Goal: Use online tool/utility

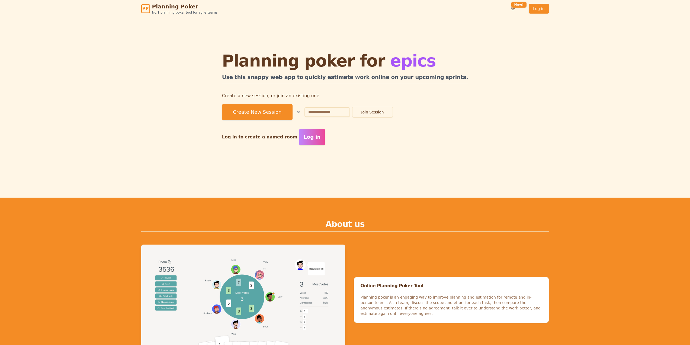
click at [568, 133] on section "Planning poker for epics Use this snappy web app to quickly estimate work onlin…" at bounding box center [345, 98] width 690 height 163
click at [430, 77] on h2 "Use this snappy web app to quickly estimate work online on your upcoming sprint…" at bounding box center [345, 78] width 246 height 10
click at [485, 76] on div "Planning poker for epics Use this snappy web app to quickly estimate work onlin…" at bounding box center [345, 98] width 417 height 163
